Goal: Connect with others: Connect with other users

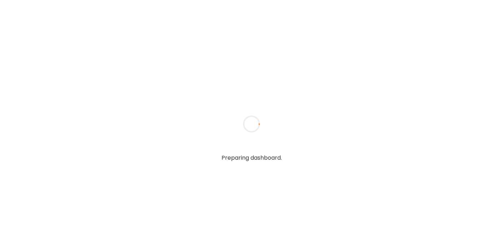
type textarea "**********"
type input "**********"
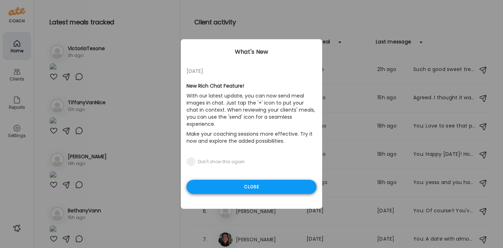
type input "**********"
click at [210, 182] on div "Close" at bounding box center [251, 187] width 130 height 14
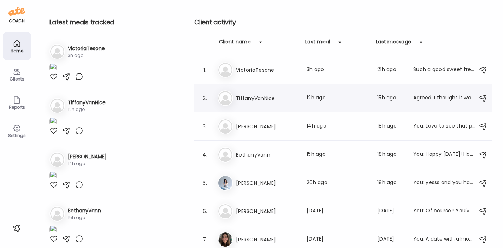
click at [248, 93] on div "Ti TiffanyVanNice Last meal: 12h ago Last message: 15h ago Agreed. I thought it…" at bounding box center [343, 98] width 253 height 16
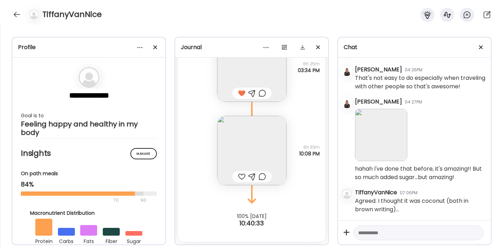
scroll to position [3253, 0]
click at [239, 150] on img at bounding box center [251, 150] width 69 height 69
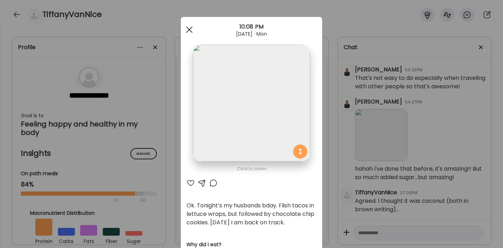
click at [189, 28] on div at bounding box center [189, 30] width 14 height 14
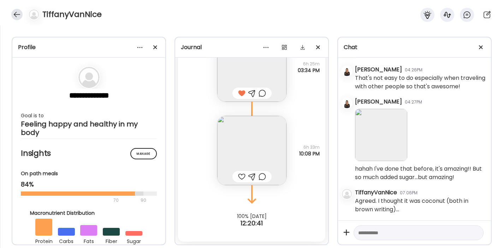
click at [13, 16] on div at bounding box center [16, 14] width 11 height 11
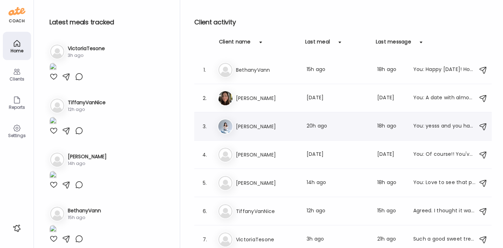
click at [243, 125] on h3 "[PERSON_NAME]" at bounding box center [267, 126] width 62 height 8
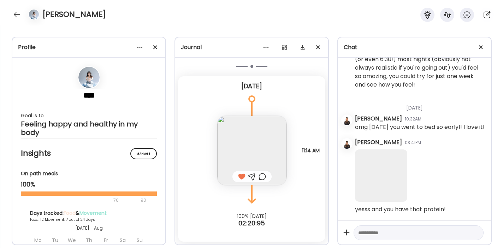
scroll to position [17312, 0]
click at [19, 15] on div at bounding box center [16, 14] width 11 height 11
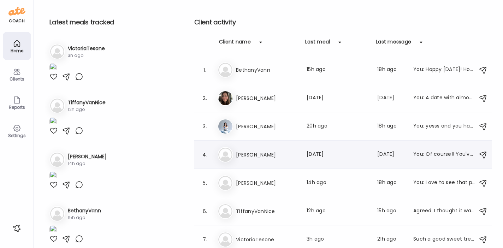
click at [256, 154] on h3 "[PERSON_NAME]" at bounding box center [267, 154] width 62 height 8
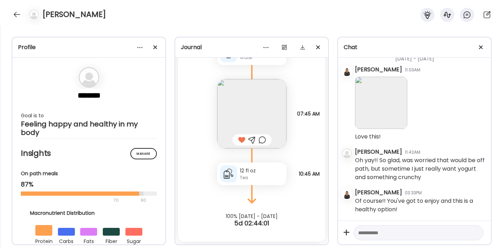
scroll to position [18601, 0]
click at [377, 232] on textarea at bounding box center [412, 232] width 108 height 8
drag, startPoint x: 432, startPoint y: 231, endPoint x: 465, endPoint y: 234, distance: 33.7
click at [465, 234] on textarea "**********" at bounding box center [412, 232] width 108 height 8
type textarea "**********"
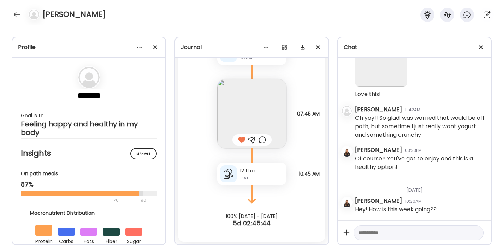
scroll to position [12333, 0]
click at [19, 13] on div at bounding box center [16, 14] width 11 height 11
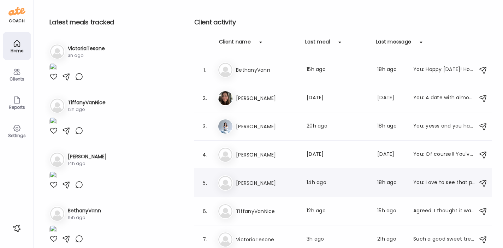
click at [250, 179] on h3 "[PERSON_NAME]" at bounding box center [267, 183] width 62 height 8
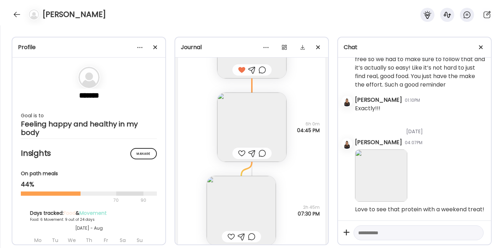
scroll to position [11290, 0]
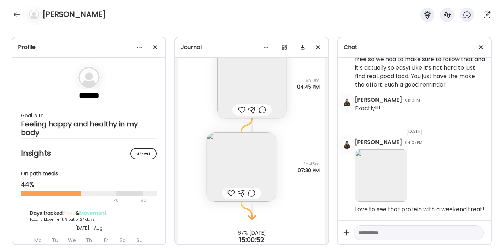
click at [238, 114] on div at bounding box center [241, 110] width 7 height 8
click at [230, 176] on img at bounding box center [240, 166] width 69 height 69
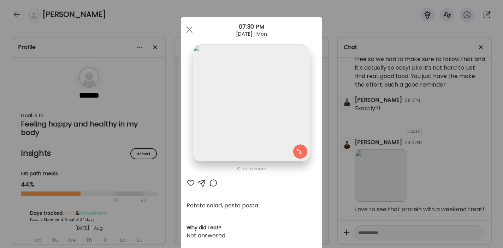
click at [188, 181] on div at bounding box center [190, 183] width 8 height 8
click at [186, 29] on span at bounding box center [189, 29] width 6 height 6
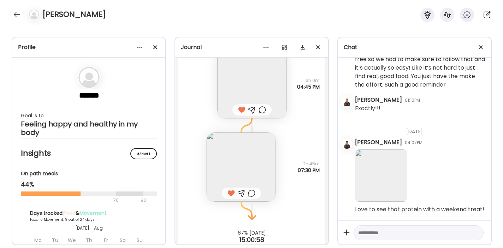
click at [374, 233] on textarea at bounding box center [412, 232] width 108 height 8
click at [240, 197] on div at bounding box center [241, 193] width 7 height 8
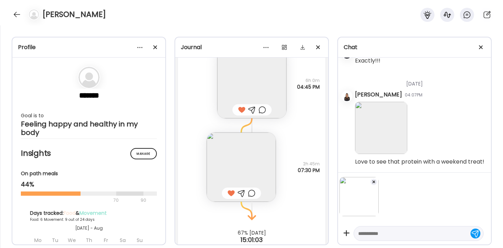
click at [378, 231] on textarea at bounding box center [412, 233] width 108 height 8
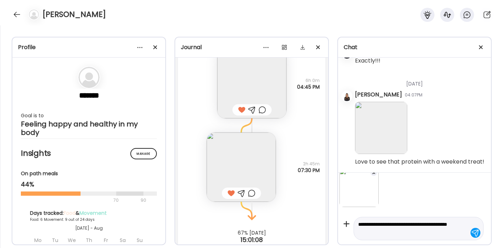
type textarea "**********"
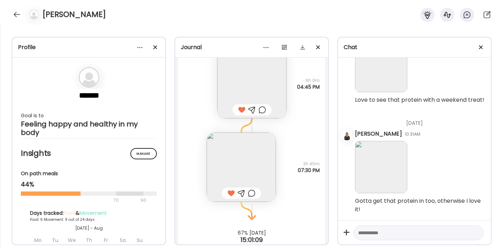
scroll to position [12712, 0]
click at [14, 10] on div at bounding box center [16, 14] width 11 height 11
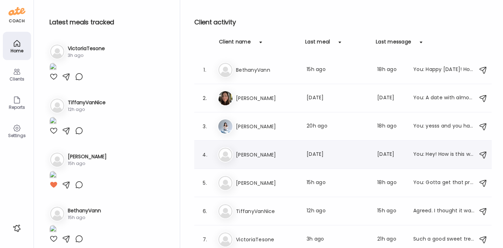
scroll to position [2, 0]
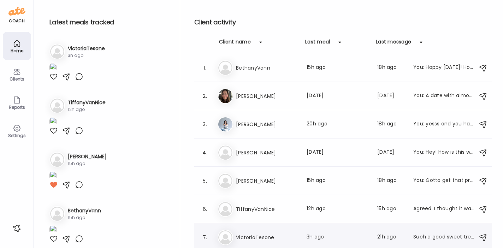
click at [256, 230] on div "Vi VictoriaTesone Last meal: 3h ago Last message: 21h ago Such a good sweet tre…" at bounding box center [343, 237] width 253 height 16
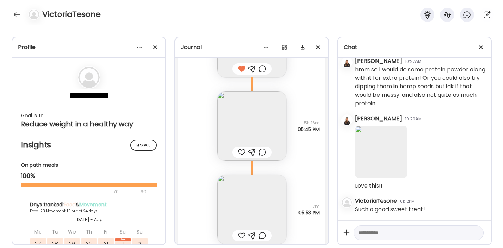
scroll to position [16676, 0]
click at [249, 132] on img at bounding box center [251, 127] width 69 height 69
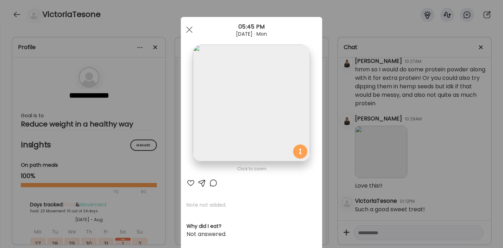
click at [188, 181] on div at bounding box center [190, 183] width 8 height 8
click at [187, 29] on span at bounding box center [189, 29] width 6 height 6
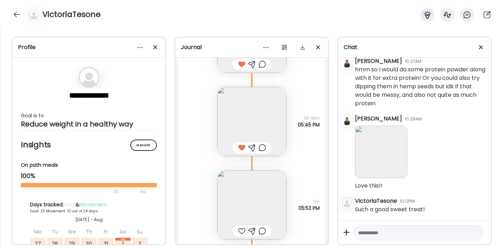
scroll to position [16728, 0]
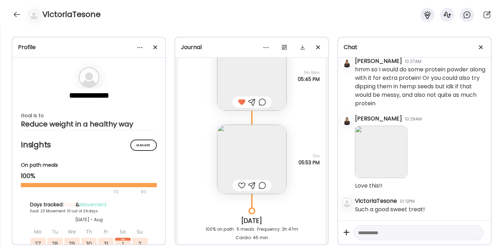
click at [232, 175] on img at bounding box center [251, 159] width 69 height 69
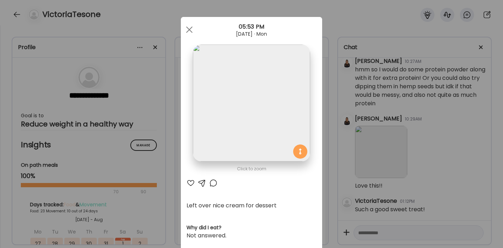
click at [188, 182] on div at bounding box center [190, 183] width 8 height 8
click at [185, 24] on div at bounding box center [189, 30] width 14 height 14
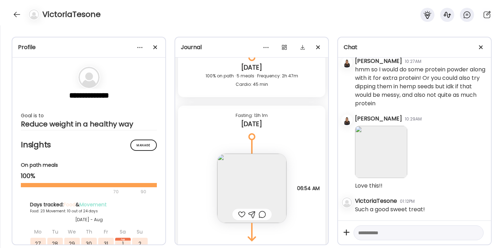
scroll to position [16882, 0]
click at [244, 197] on img at bounding box center [251, 187] width 69 height 69
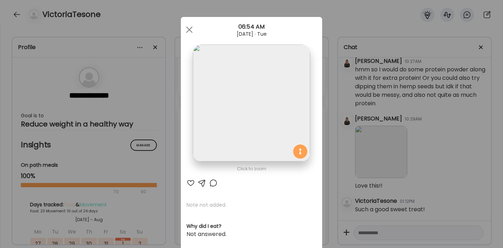
click at [188, 184] on div at bounding box center [190, 183] width 8 height 8
click at [185, 26] on div at bounding box center [189, 30] width 14 height 14
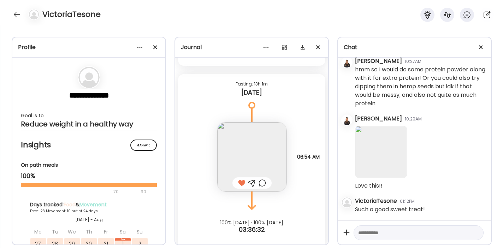
scroll to position [16919, 0]
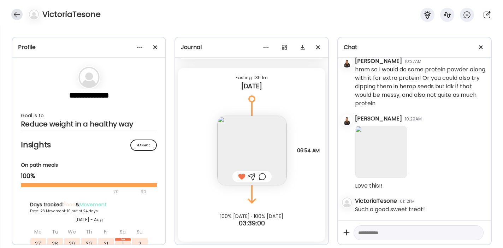
click at [15, 13] on div at bounding box center [16, 14] width 11 height 11
